Goal: Transaction & Acquisition: Purchase product/service

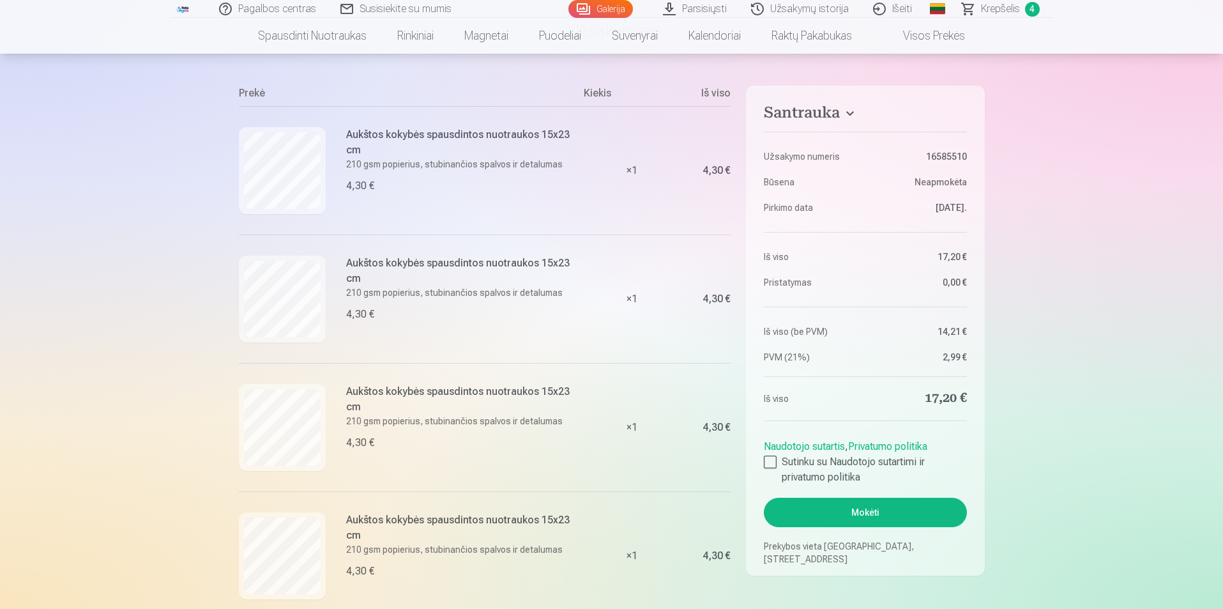
scroll to position [128, 0]
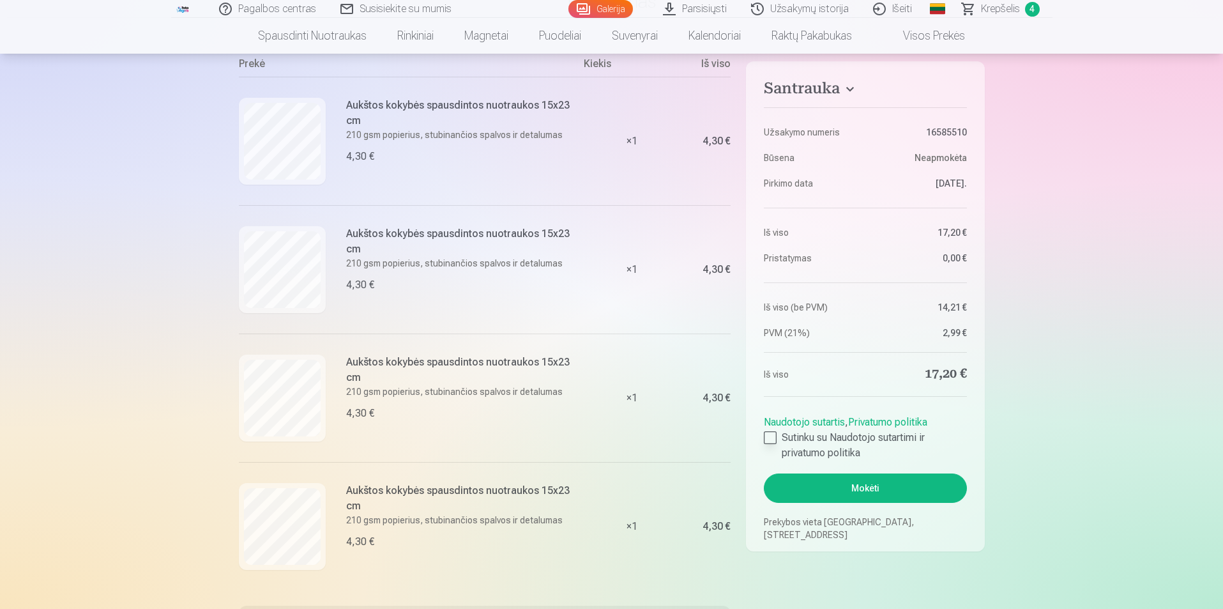
click at [772, 439] on div at bounding box center [770, 437] width 13 height 13
click at [886, 482] on button "Mokėti" at bounding box center [865, 487] width 202 height 29
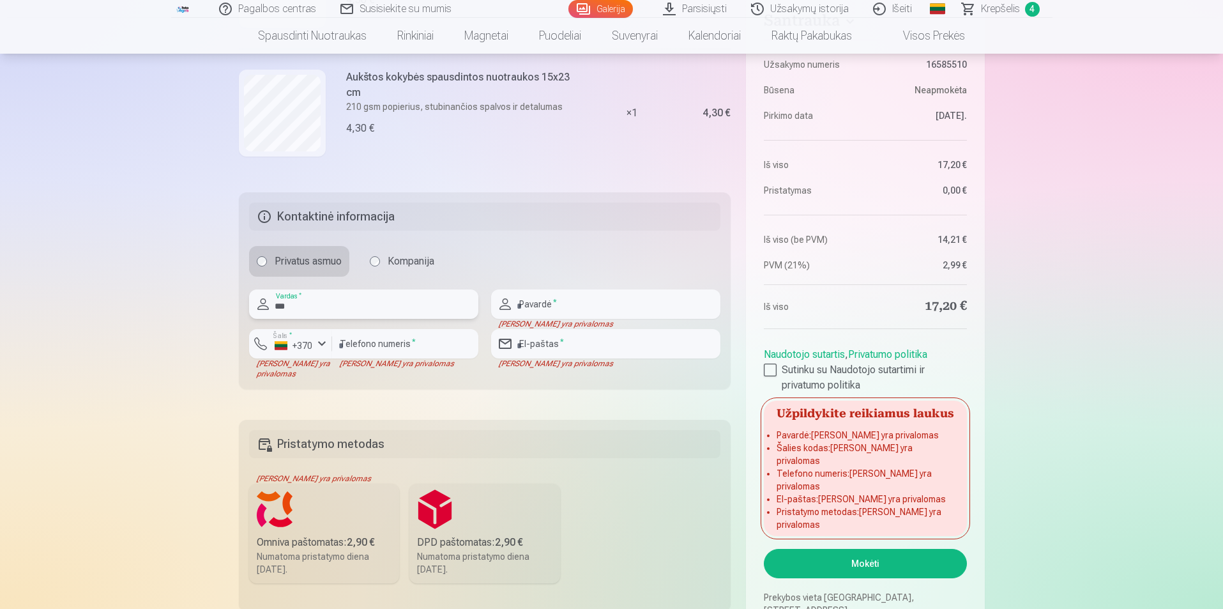
type input "****"
type input "**********"
type input "*********"
type input "**********"
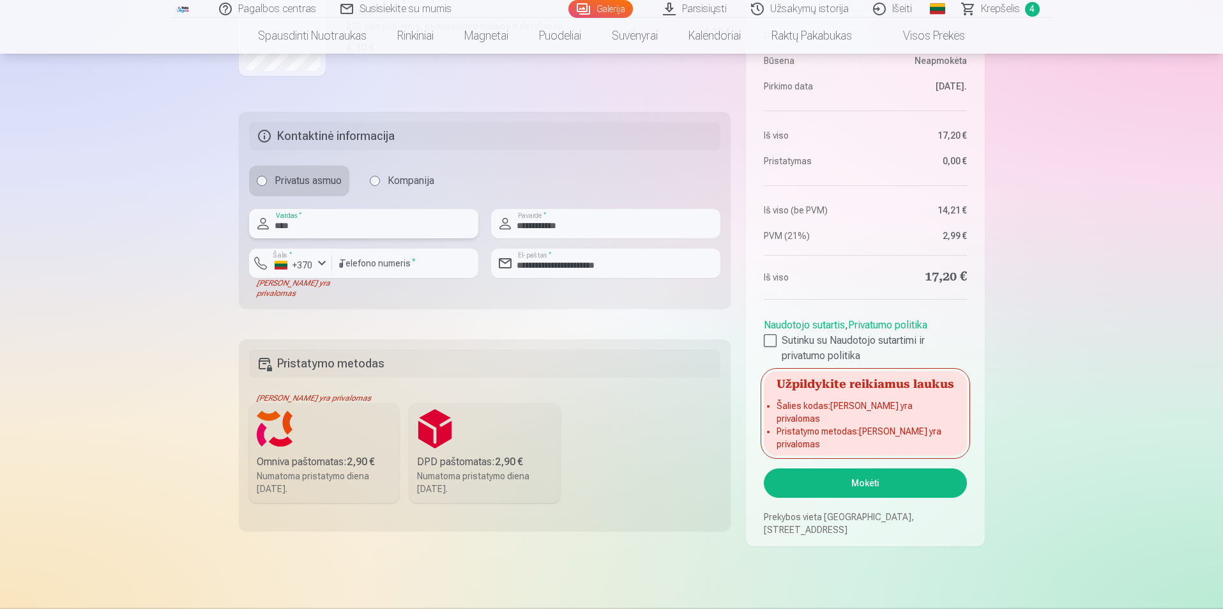
scroll to position [669, 0]
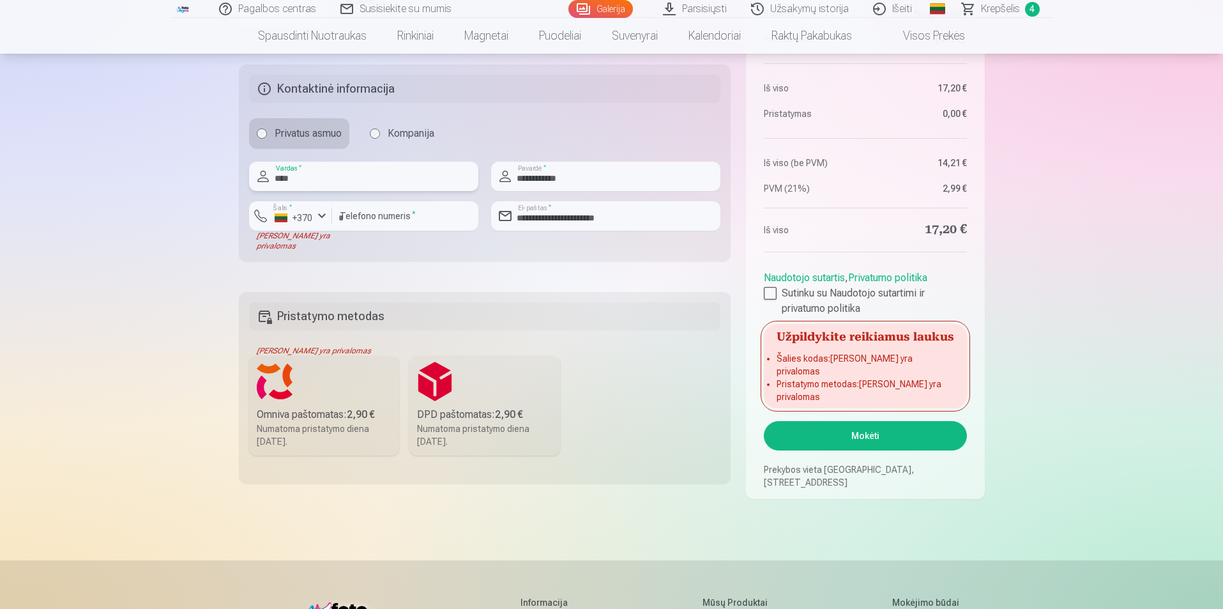
type input "****"
click at [304, 381] on label "Omniva paštomatas : 2,90 € Numatoma pristatymo diena 30.08.2025." at bounding box center [324, 406] width 151 height 100
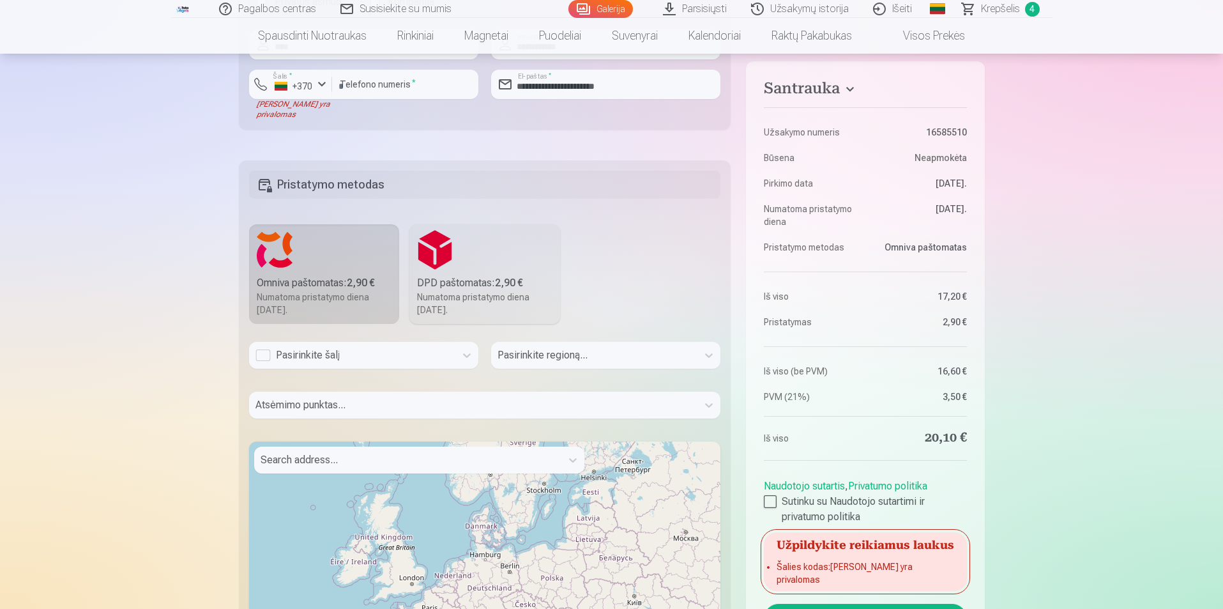
scroll to position [860, 0]
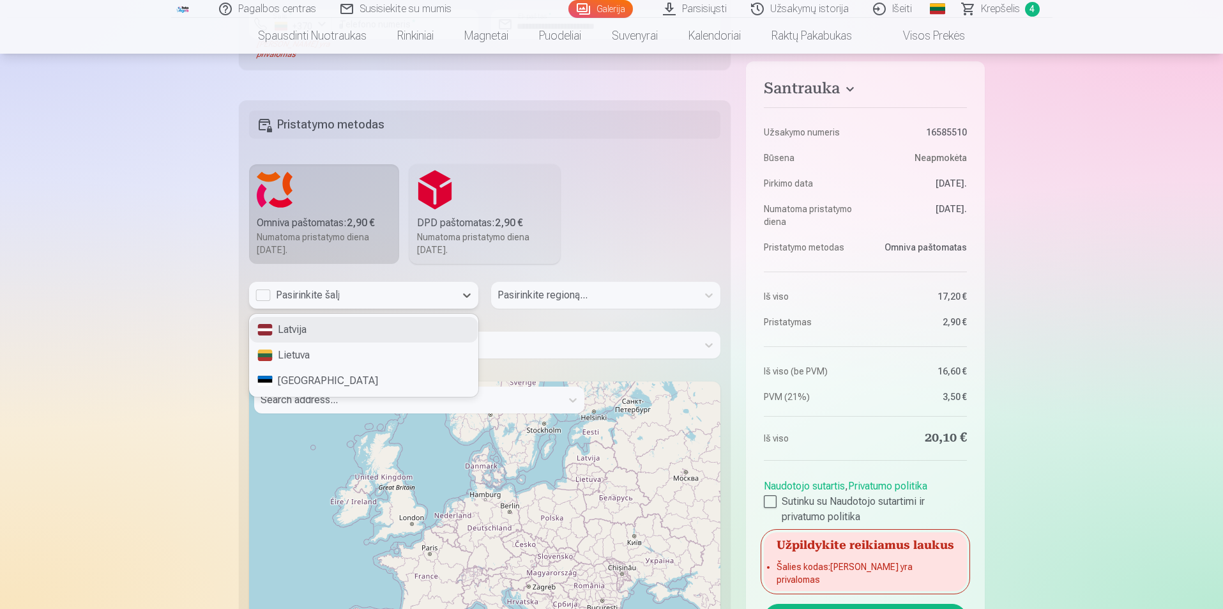
click at [262, 297] on div "Pasirinkite šalį" at bounding box center [352, 294] width 194 height 15
click at [297, 354] on div "Lietuva" at bounding box center [364, 355] width 228 height 26
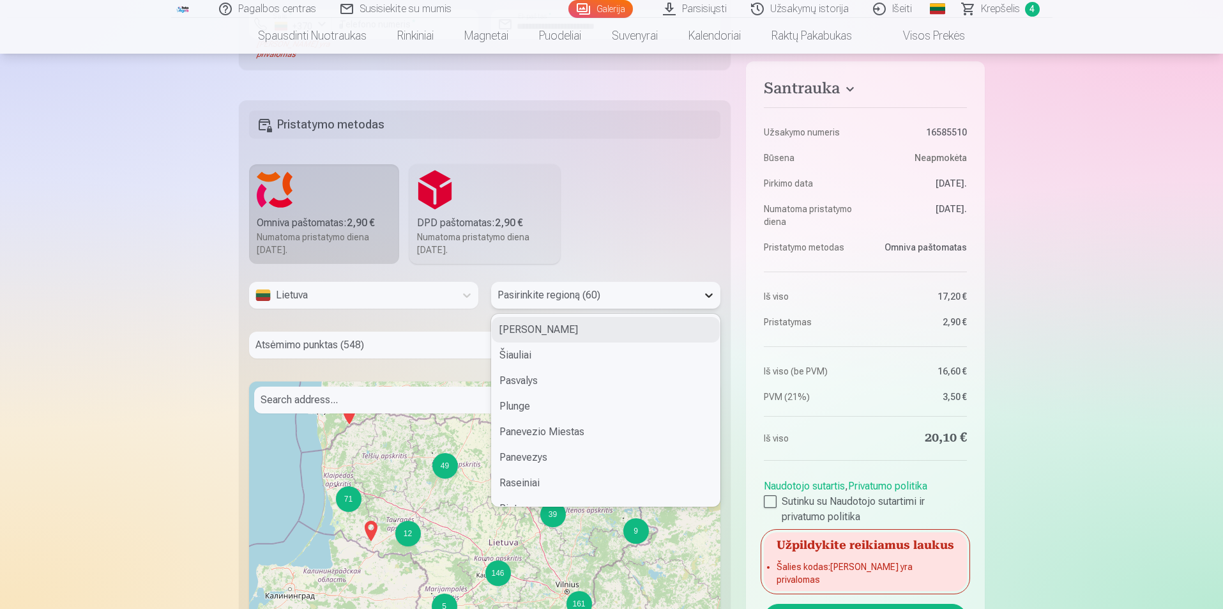
click at [708, 292] on icon at bounding box center [709, 295] width 13 height 13
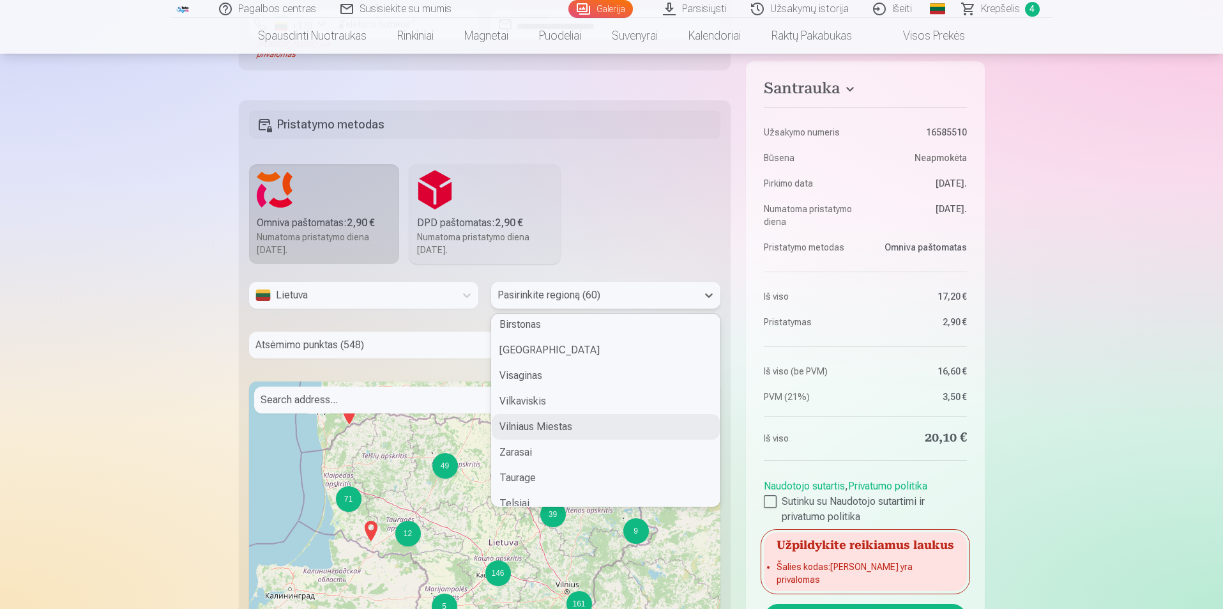
click at [552, 425] on div "Vilniaus Miestas" at bounding box center [606, 427] width 228 height 26
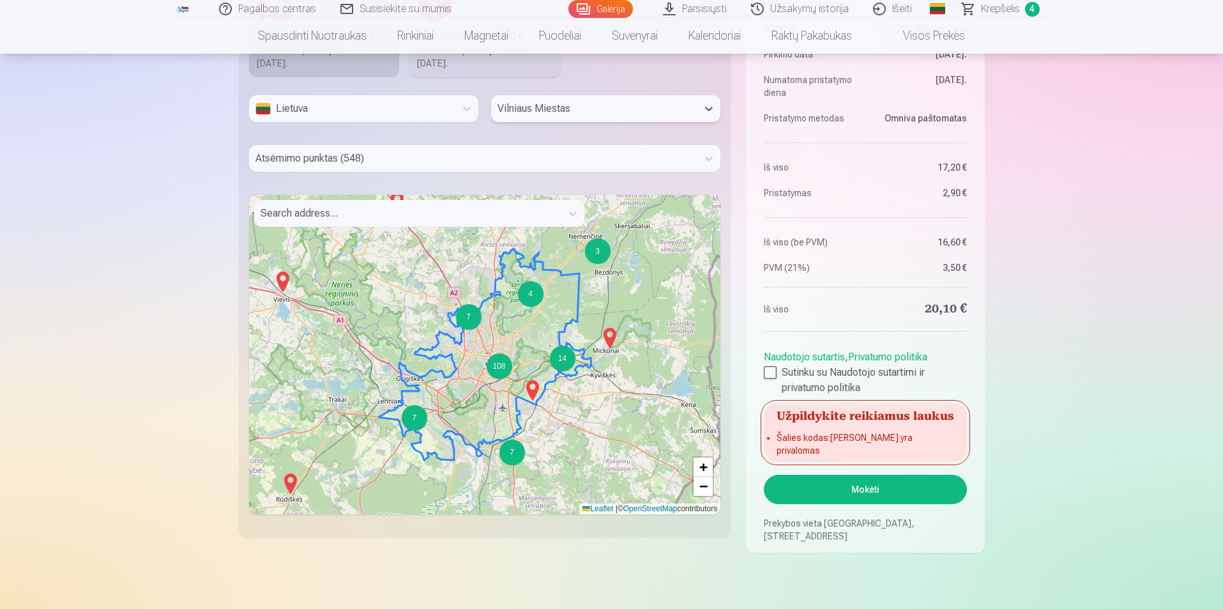
scroll to position [1116, 0]
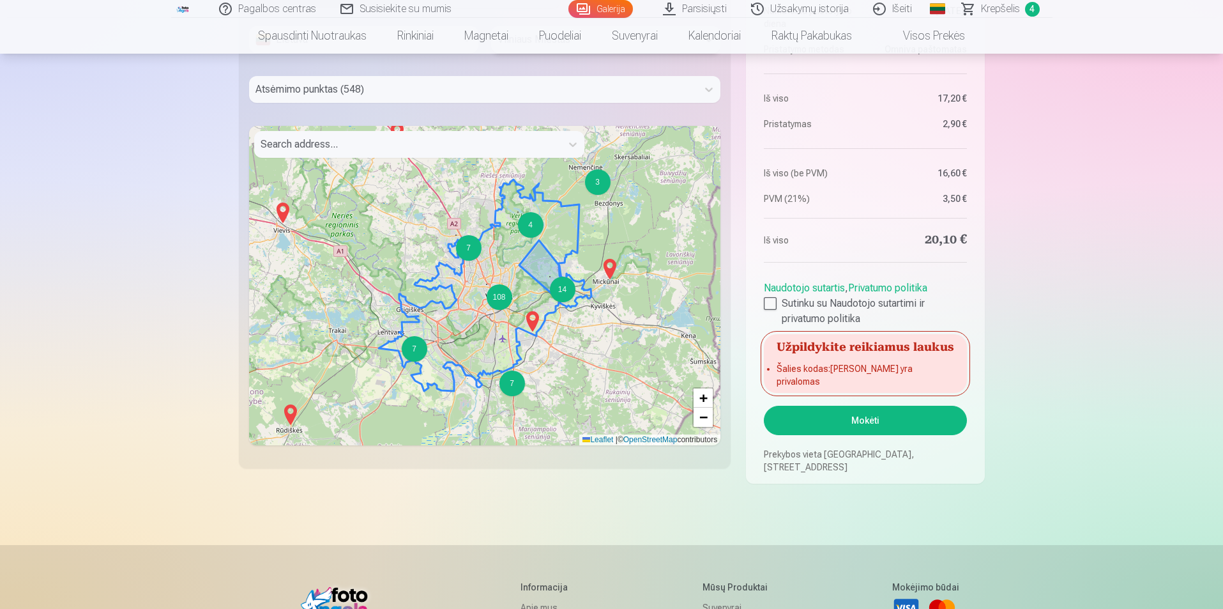
click at [561, 297] on div "14" at bounding box center [563, 290] width 26 height 26
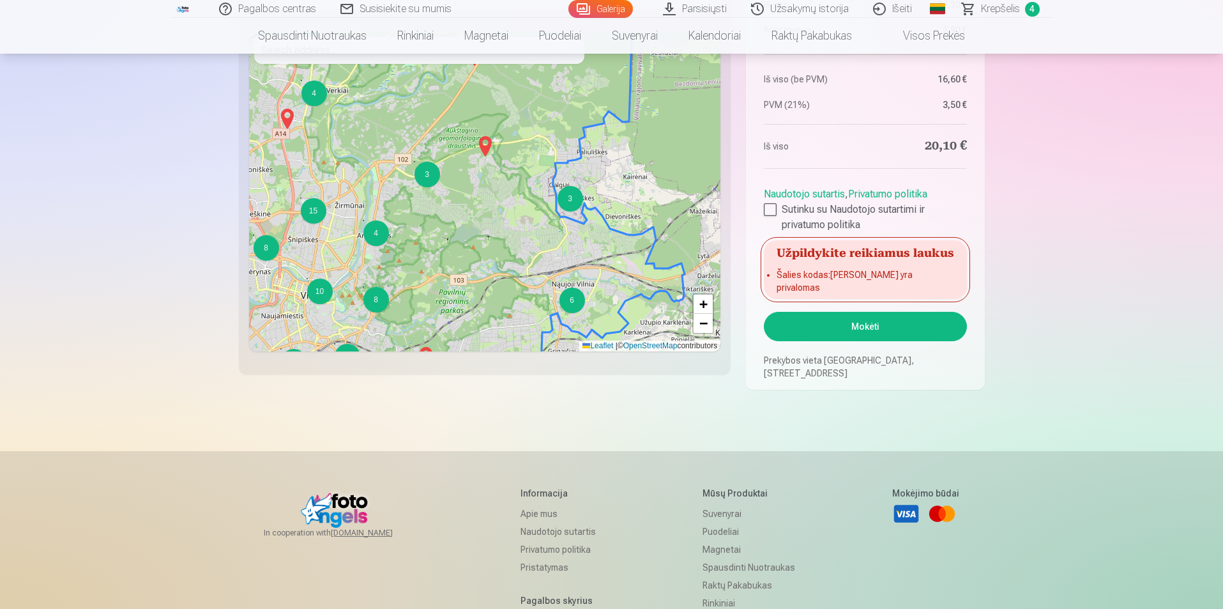
scroll to position [1244, 0]
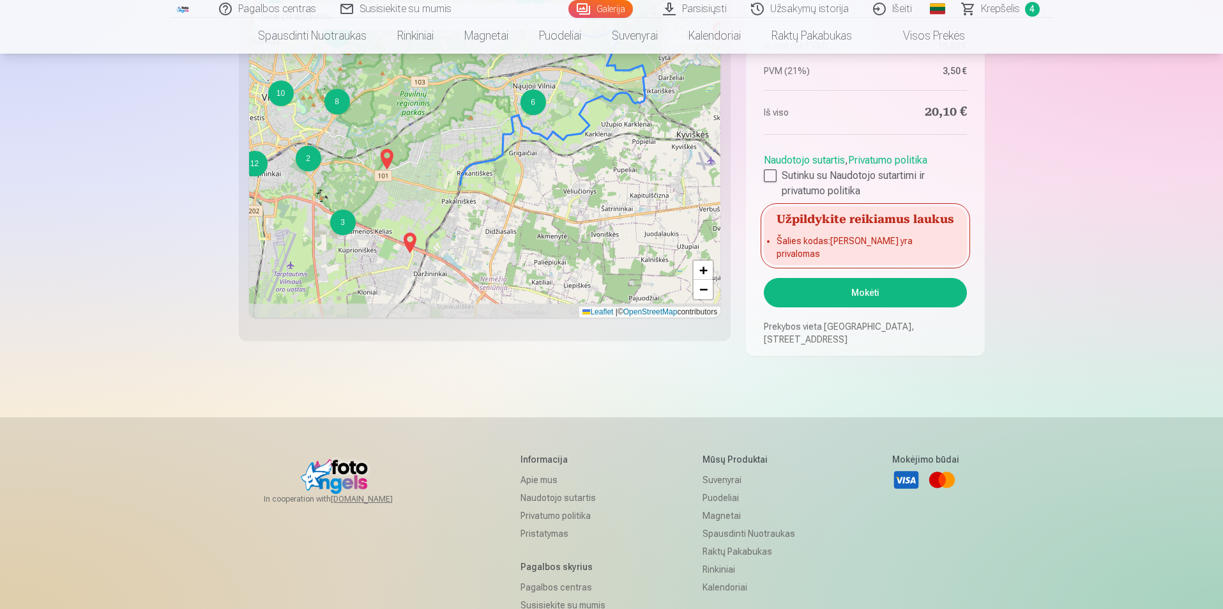
drag, startPoint x: 483, startPoint y: 290, endPoint x: 445, endPoint y: 126, distance: 168.7
click at [445, 126] on div "6 3 3 3 3 2 3 3 6 6 2 14 4 2 9 12 4 15 8 8 10 3 2 2 + − Leaflet | © OpenStreetM…" at bounding box center [485, 157] width 472 height 319
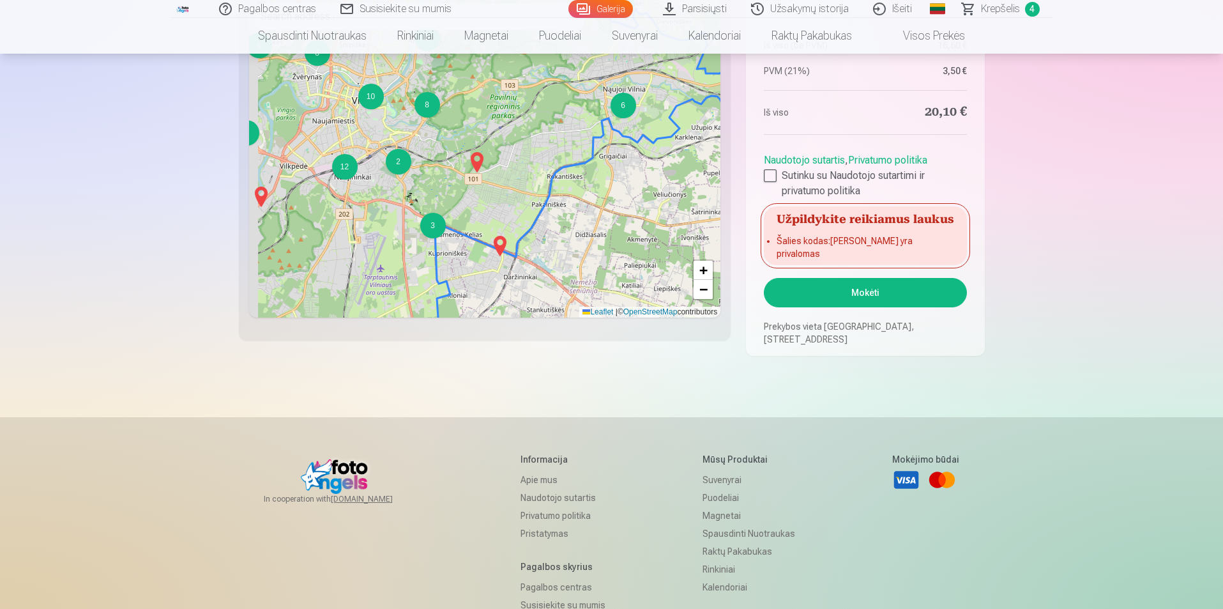
drag, startPoint x: 432, startPoint y: 165, endPoint x: 522, endPoint y: 169, distance: 90.1
click at [522, 169] on div "6 3 3 3 3 2 3 6 6 2 14 4 2 9 12 4 15 8 8 10 3 2 2 + − Leaflet | © OpenStreetMap…" at bounding box center [485, 157] width 472 height 319
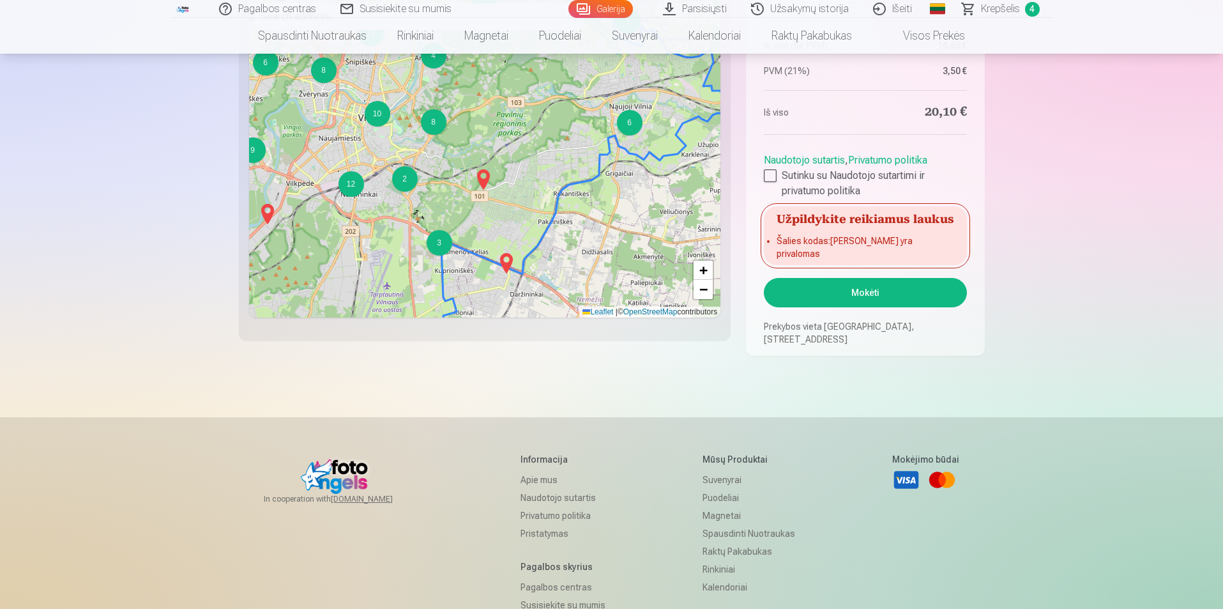
drag, startPoint x: 437, startPoint y: 197, endPoint x: 451, endPoint y: 219, distance: 26.4
click at [451, 219] on div "6 3 3 3 3 2 3 6 6 2 14 4 2 9 12 4 15 8 8 10 3 2 2 + − Leaflet | © OpenStreetMap…" at bounding box center [485, 157] width 472 height 319
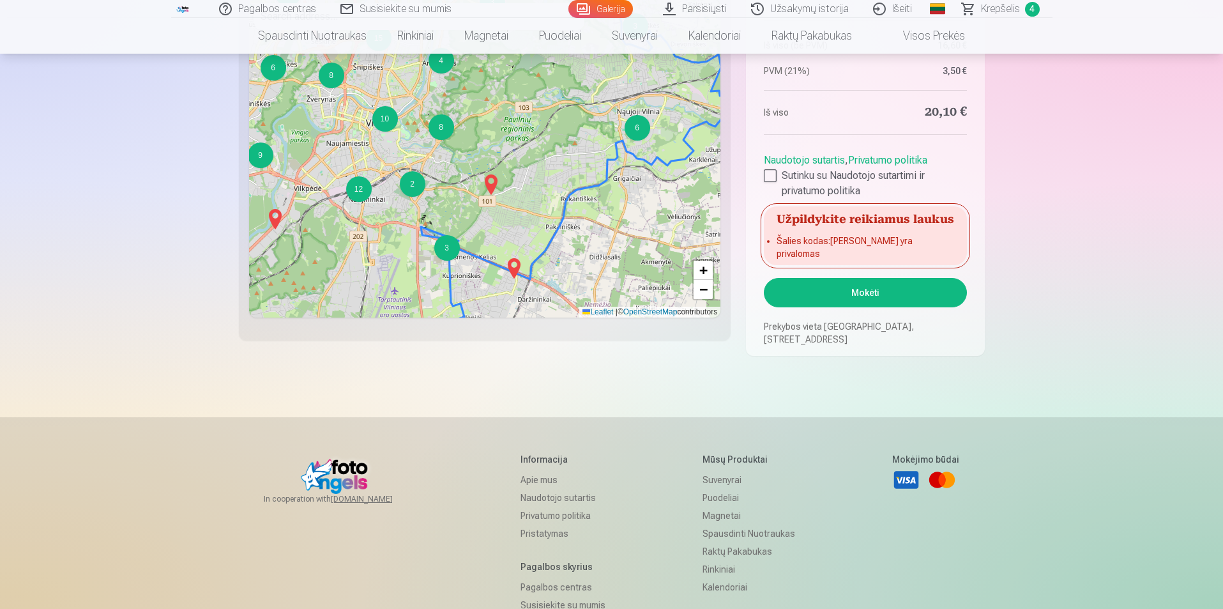
click at [450, 251] on div "3" at bounding box center [447, 248] width 26 height 26
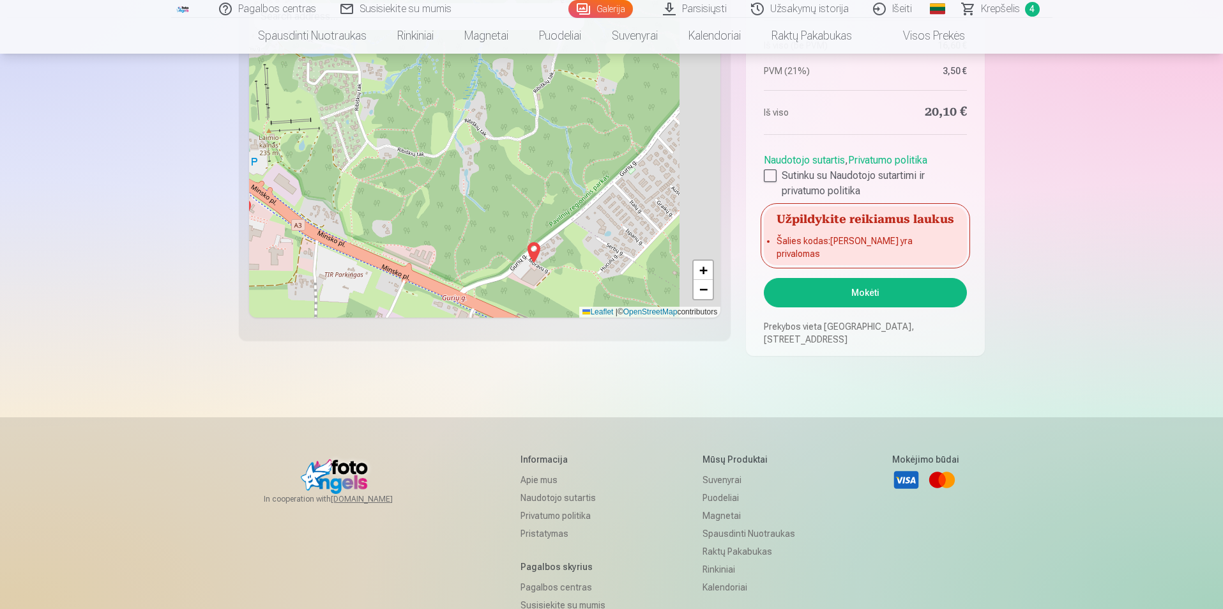
drag, startPoint x: 598, startPoint y: 191, endPoint x: 480, endPoint y: 255, distance: 134.6
click at [480, 255] on div "2 + − Leaflet | © OpenStreetMap contributors" at bounding box center [485, 157] width 472 height 319
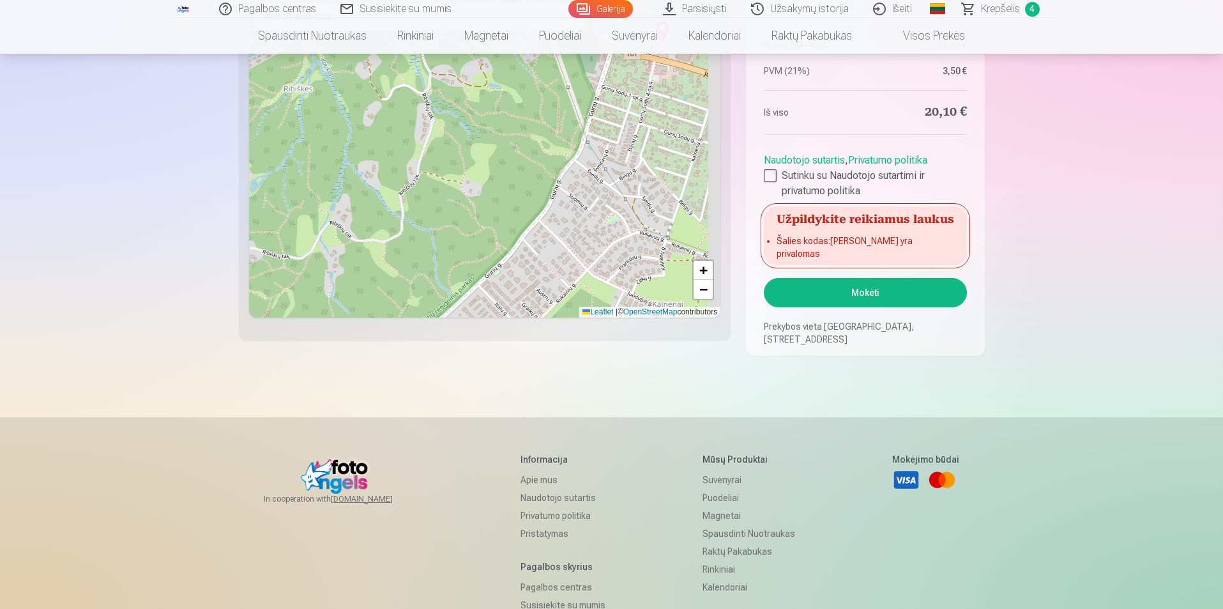
drag, startPoint x: 582, startPoint y: 164, endPoint x: 520, endPoint y: 191, distance: 67.5
click at [479, 244] on div "+ − Leaflet | © OpenStreetMap contributors" at bounding box center [485, 157] width 472 height 319
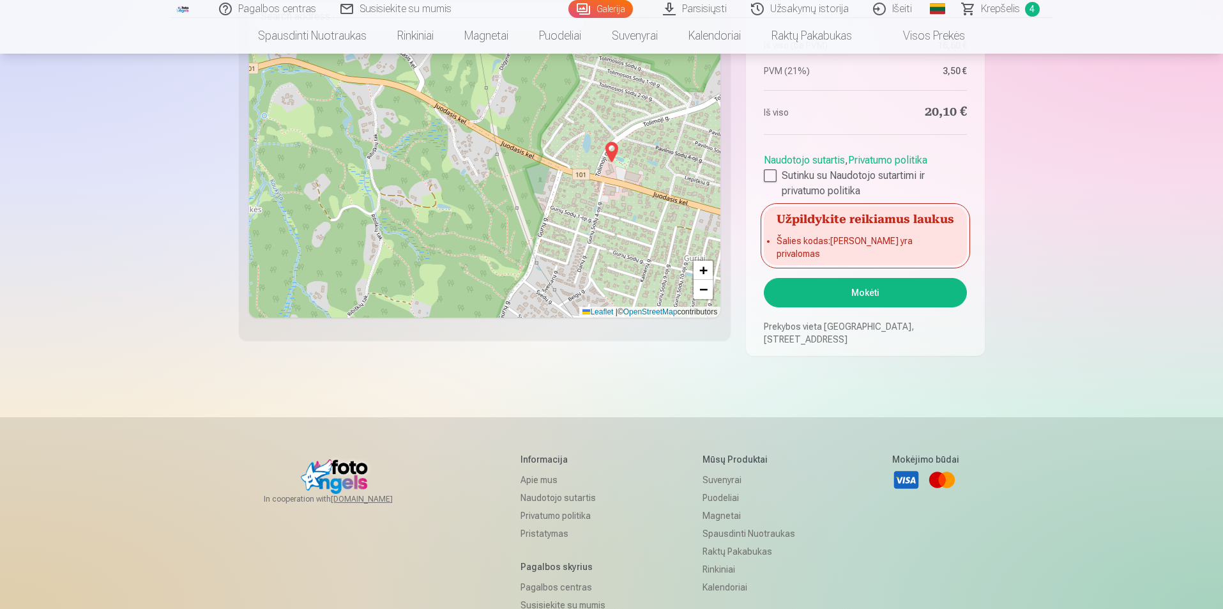
drag, startPoint x: 582, startPoint y: 121, endPoint x: 533, endPoint y: 241, distance: 129.8
click at [533, 241] on div "+ − Leaflet | © OpenStreetMap contributors" at bounding box center [485, 157] width 472 height 319
click at [611, 151] on img at bounding box center [611, 152] width 20 height 31
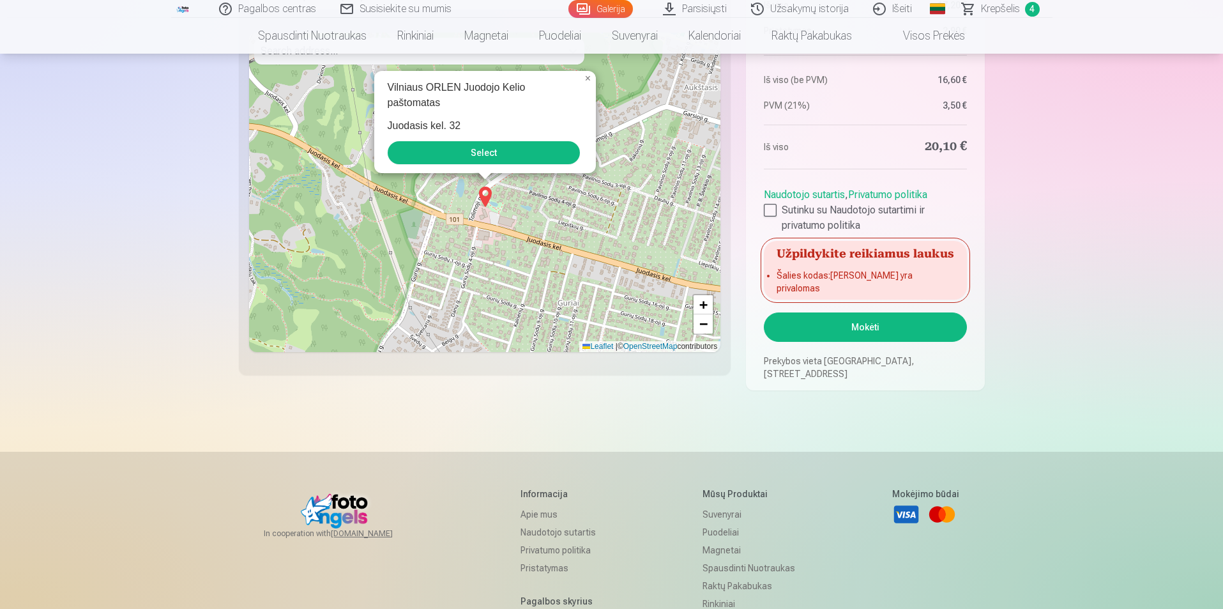
scroll to position [1180, 0]
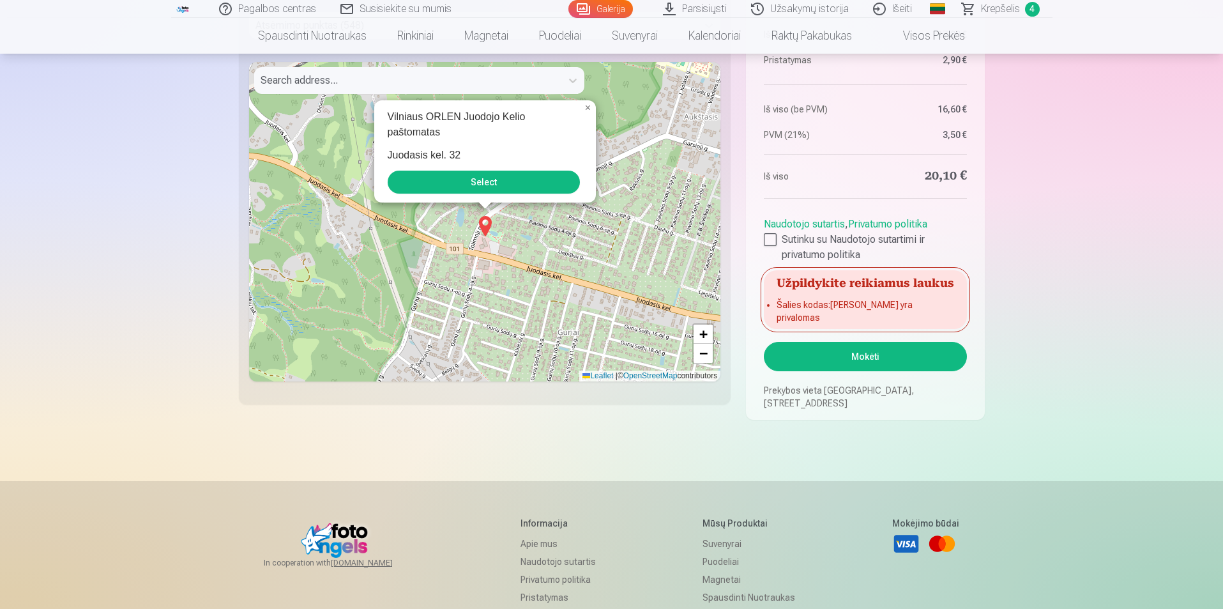
click at [512, 179] on button "Select" at bounding box center [484, 182] width 192 height 23
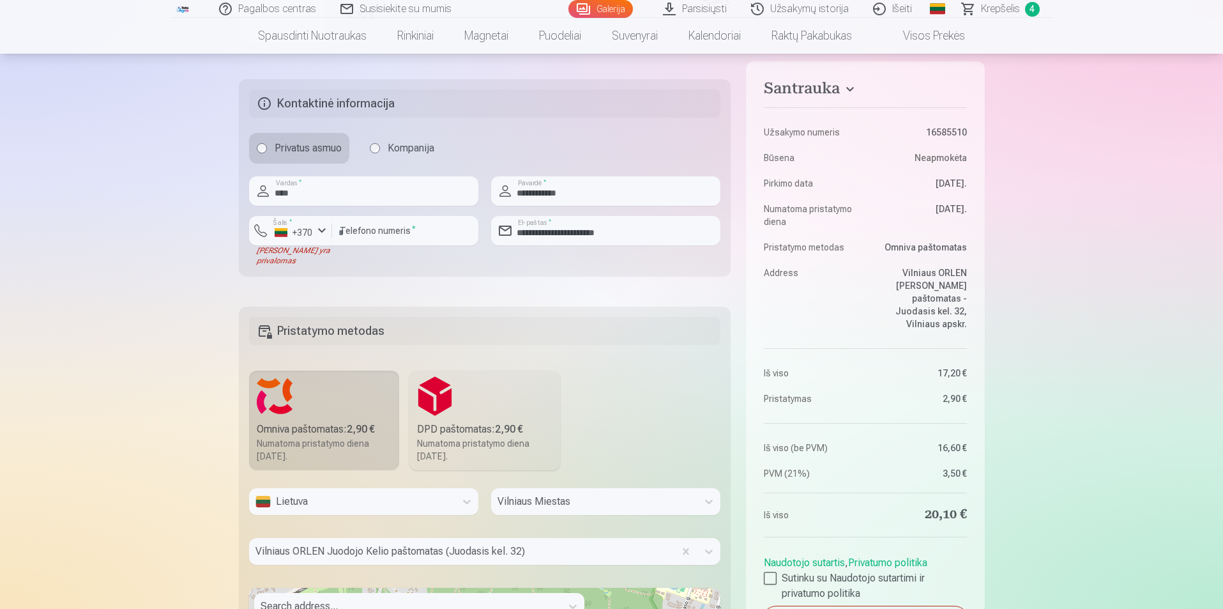
scroll to position [605, 0]
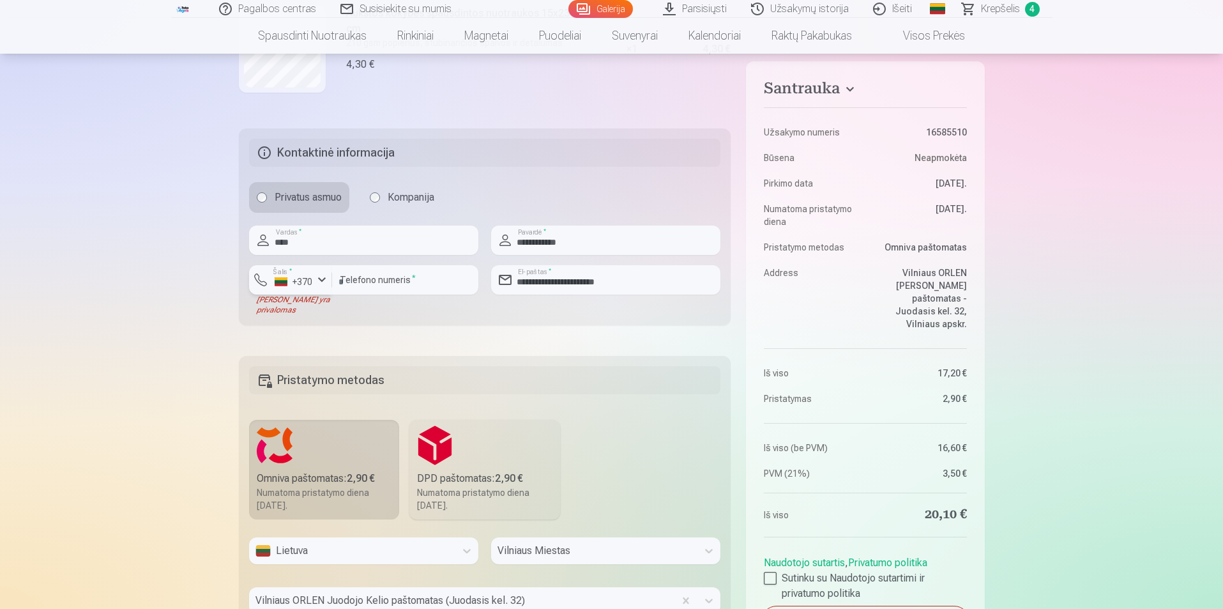
click at [321, 278] on div "button" at bounding box center [321, 279] width 15 height 15
click at [334, 308] on li "+370 Lietuva" at bounding box center [315, 310] width 116 height 26
click at [318, 278] on div "button" at bounding box center [321, 279] width 15 height 15
click at [330, 310] on li "+370 Lietuva" at bounding box center [315, 310] width 116 height 26
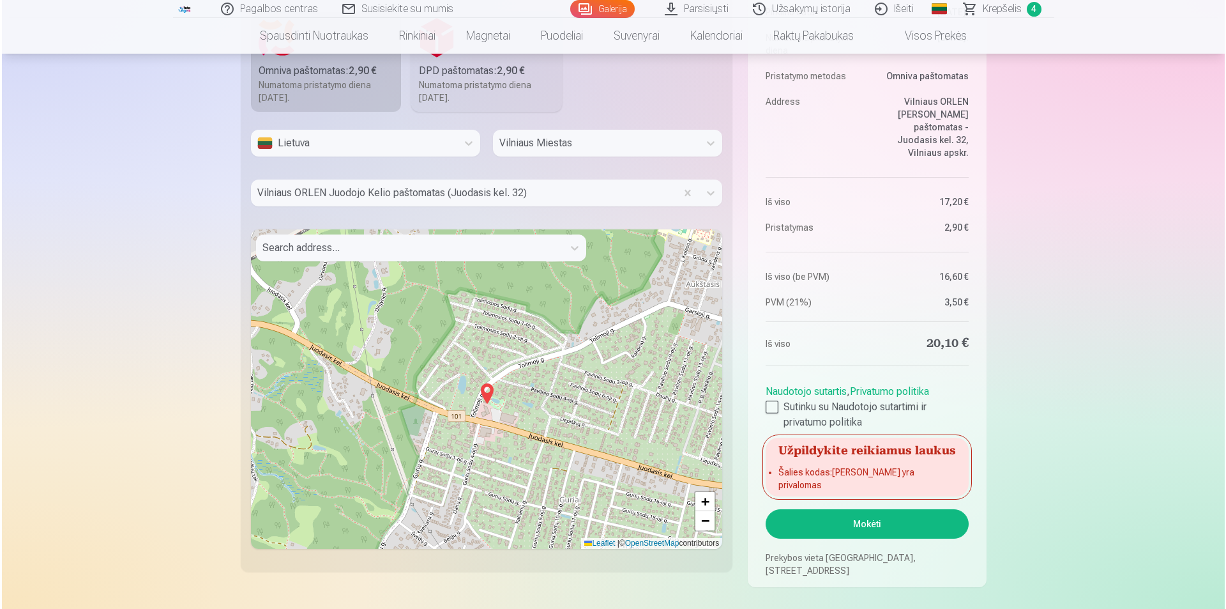
scroll to position [1180, 0]
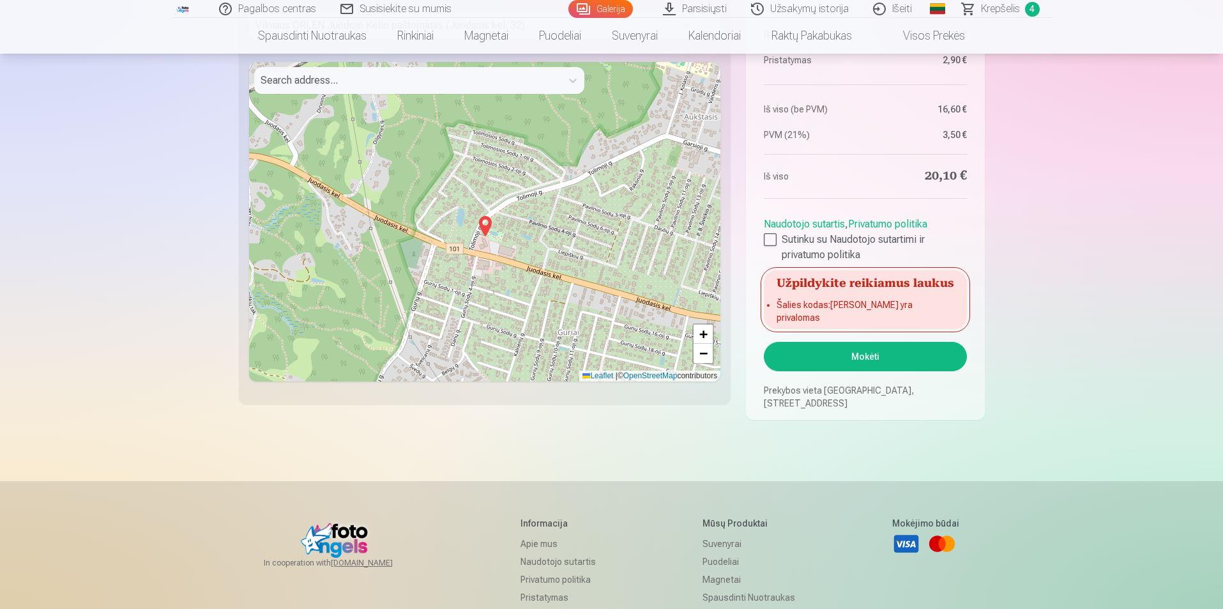
click at [892, 359] on button "Mokėti" at bounding box center [865, 356] width 202 height 29
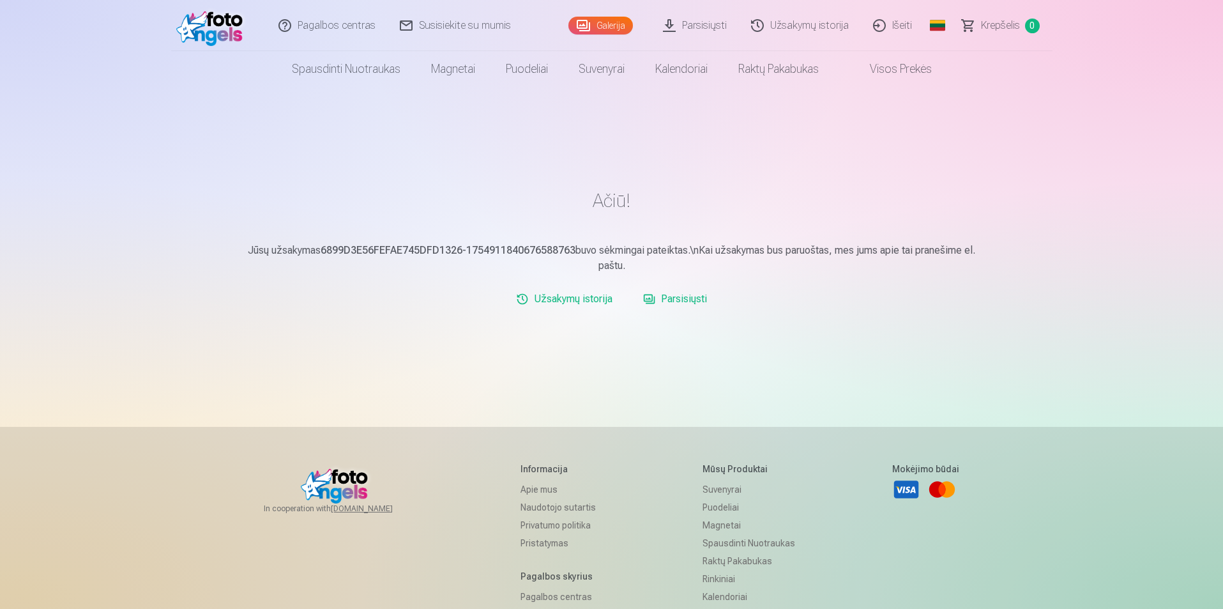
click at [455, 25] on link "Susisiekite su mumis" at bounding box center [455, 25] width 135 height 51
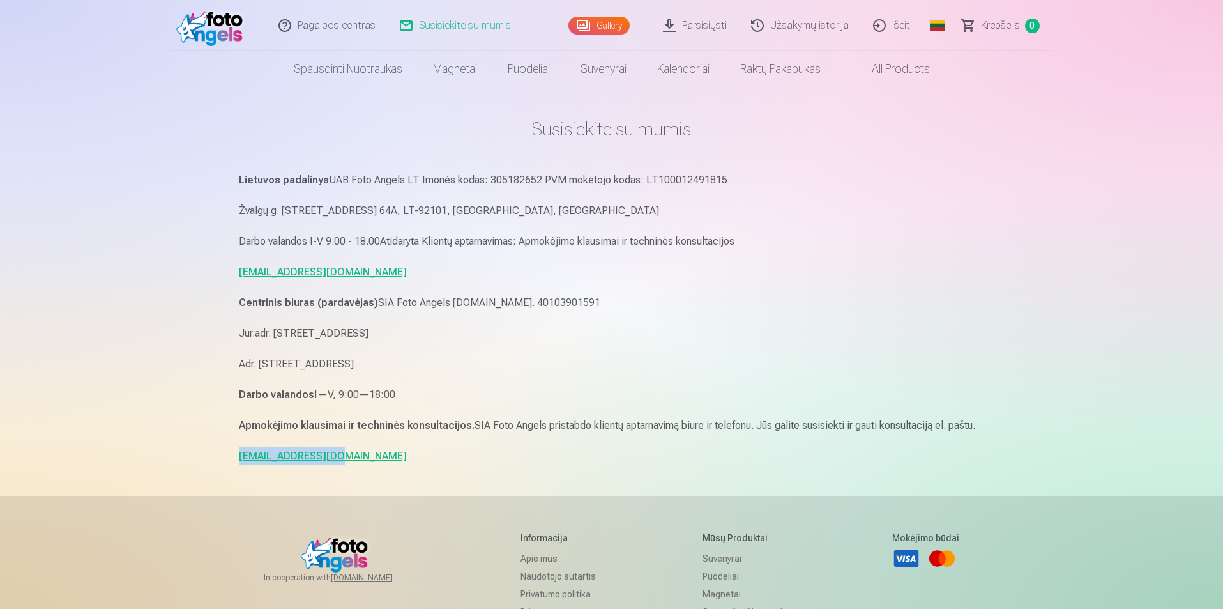
drag, startPoint x: 335, startPoint y: 459, endPoint x: 238, endPoint y: 463, distance: 97.8
click at [238, 463] on div "Susisiekite su mumis Lietuvos padalinys UAB Foto Angels LT Imonės kodas: 305182…" at bounding box center [612, 423] width 766 height 847
copy link "[EMAIL_ADDRESS][DOMAIN_NAME]"
click at [609, 25] on link "Gallery" at bounding box center [598, 26] width 61 height 18
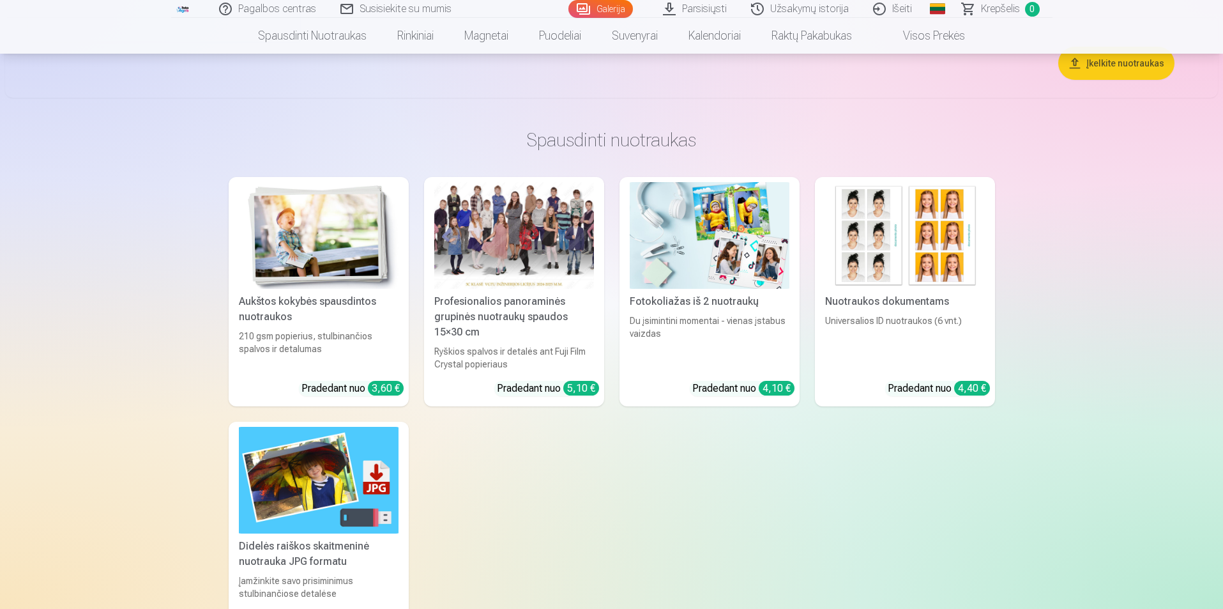
scroll to position [11624, 0]
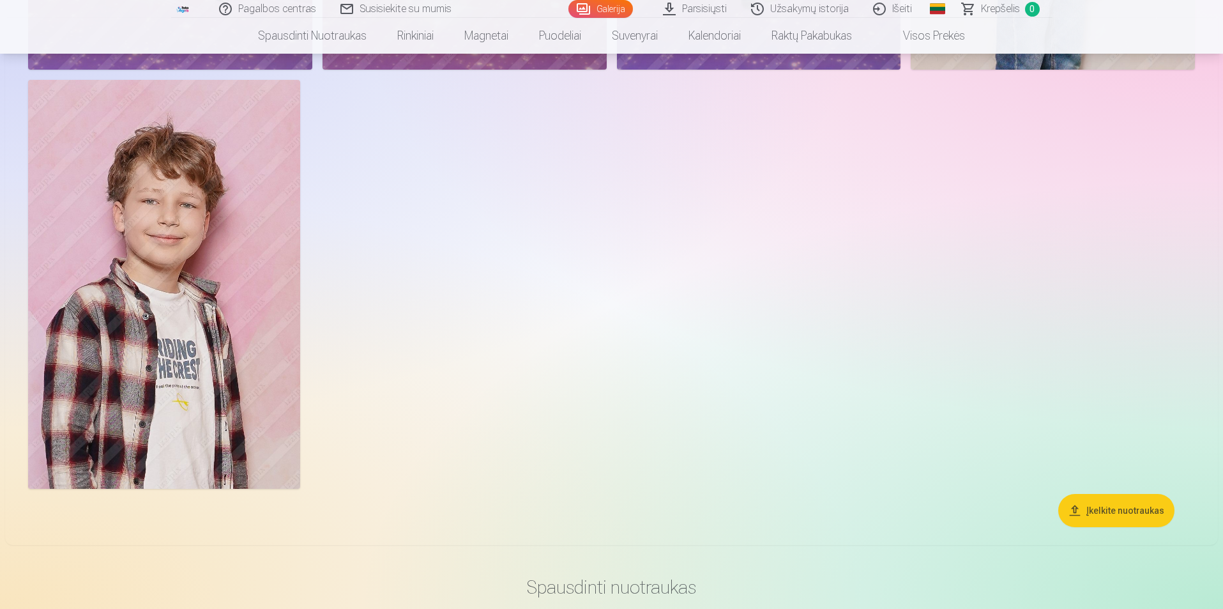
click at [706, 7] on link "Parsisiųsti" at bounding box center [695, 9] width 88 height 18
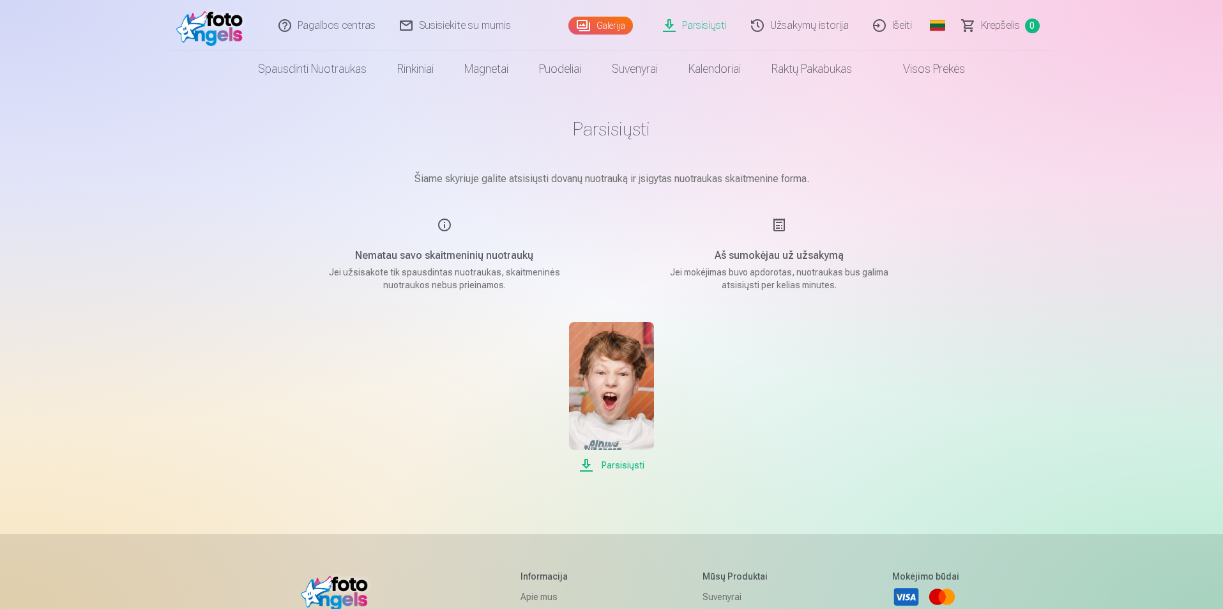
click at [786, 25] on link "Užsakymų istorija" at bounding box center [801, 25] width 122 height 51
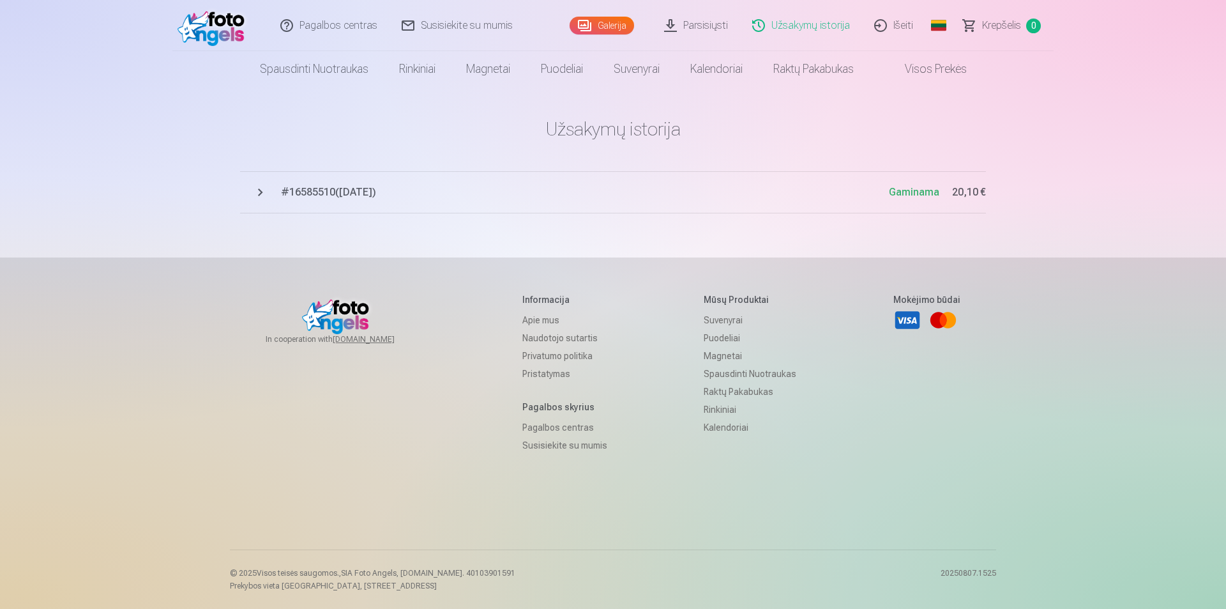
drag, startPoint x: 415, startPoint y: 197, endPoint x: 327, endPoint y: 193, distance: 87.6
click at [327, 193] on span "# 16585510 ( 11.08.2025 )" at bounding box center [585, 192] width 608 height 15
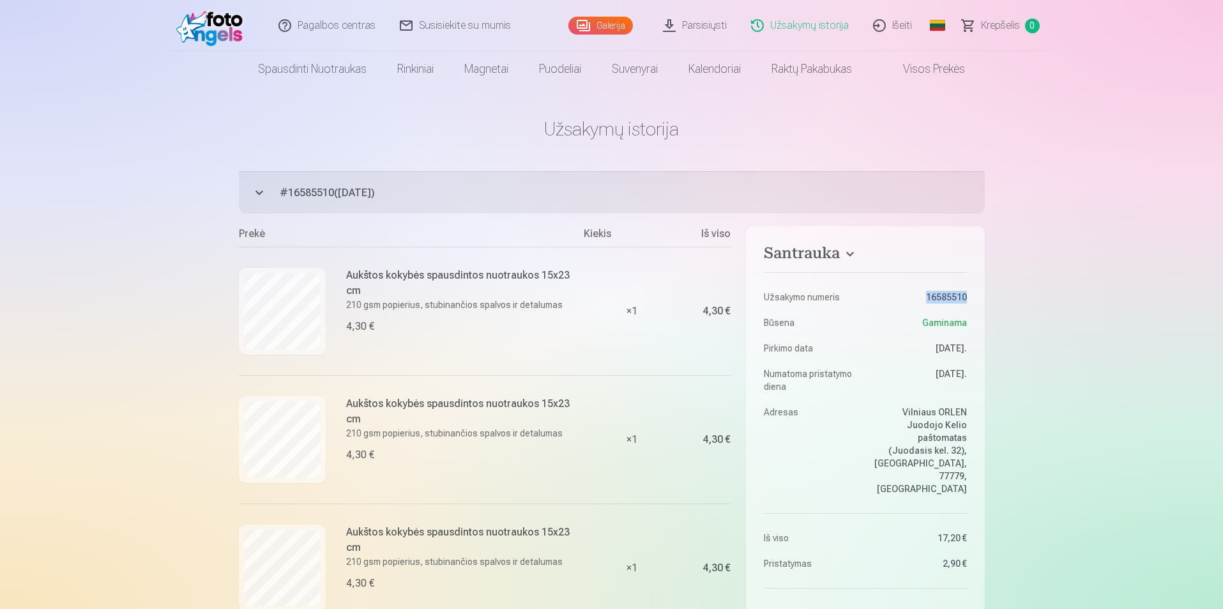
drag, startPoint x: 916, startPoint y: 299, endPoint x: 967, endPoint y: 298, distance: 51.1
click at [967, 298] on aside "Santrauka Užsakymo numeris 16585510 Būsena Gaminama Pirkimo data 11.08.2025. Nu…" at bounding box center [865, 492] width 238 height 532
copy dd "16585510"
click at [453, 26] on link "Susisiekite su mumis" at bounding box center [455, 25] width 135 height 51
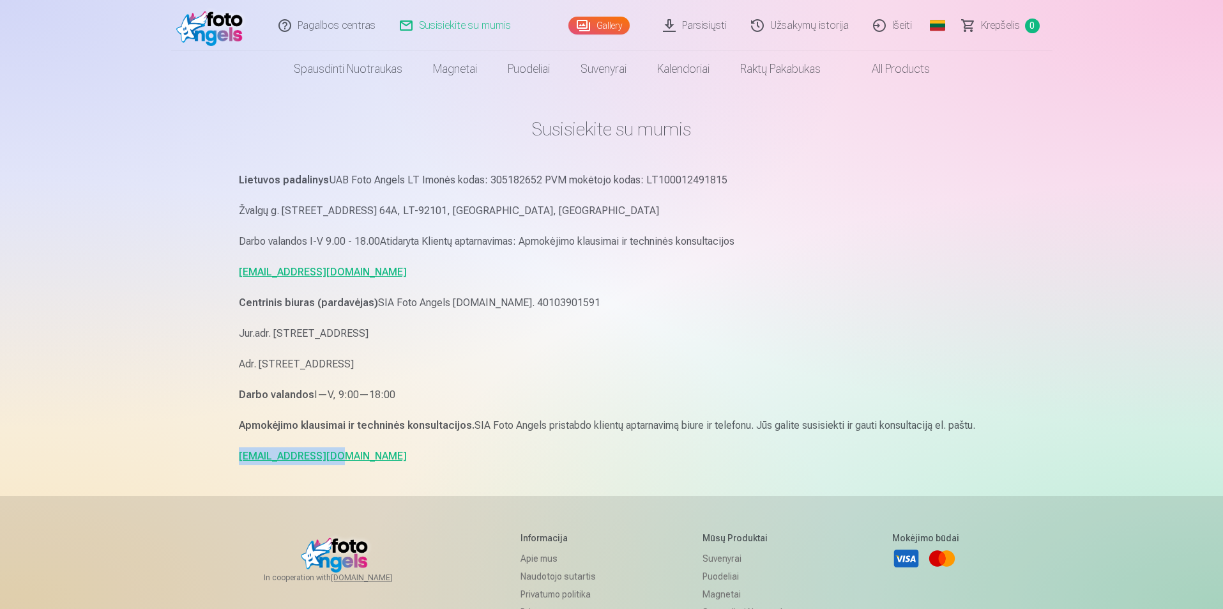
drag, startPoint x: 341, startPoint y: 460, endPoint x: 237, endPoint y: 462, distance: 104.1
click at [237, 462] on div "Susisiekite su mumis Lietuvos padalinys UAB Foto Angels LT Imonės kodas: 305182…" at bounding box center [612, 423] width 766 height 847
copy link "[EMAIL_ADDRESS][DOMAIN_NAME]"
